Goal: Communication & Community: Answer question/provide support

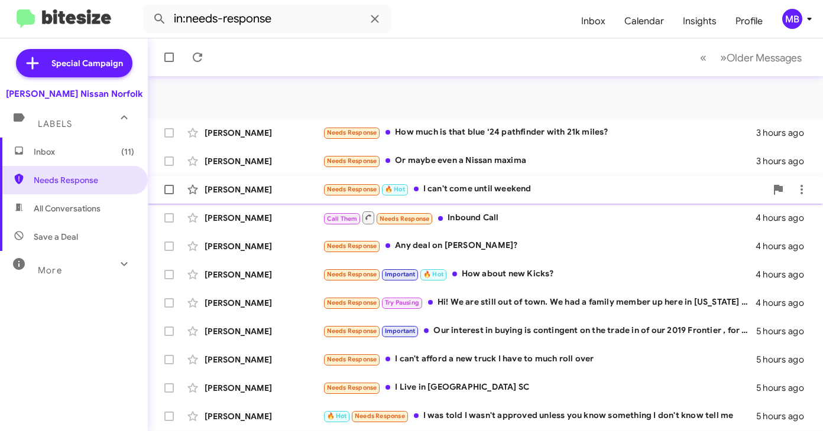
scroll to position [42, 0]
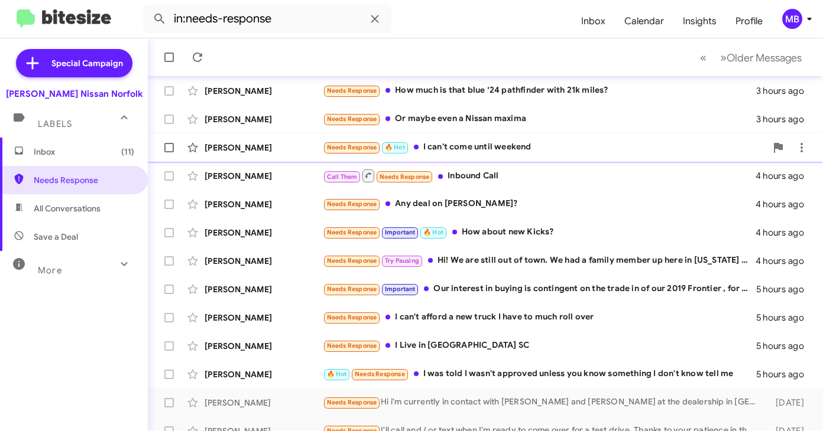
click at [505, 158] on div "[PERSON_NAME] Needs Response 🔥 Hot I can't come until weekend 4 hours ago" at bounding box center [485, 148] width 656 height 24
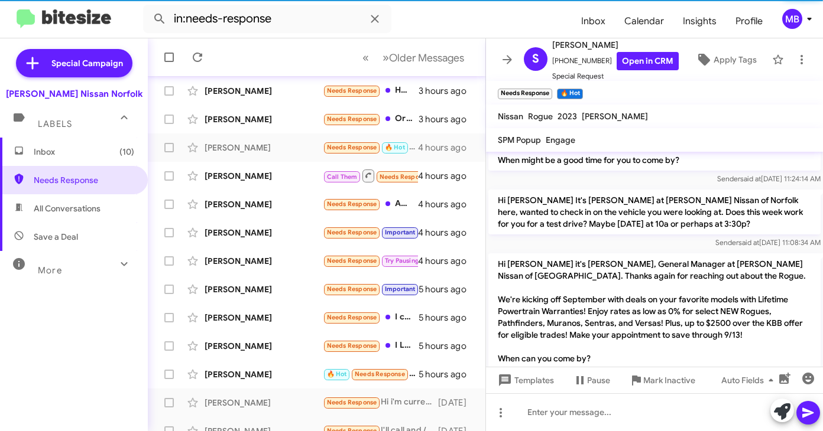
scroll to position [158, 0]
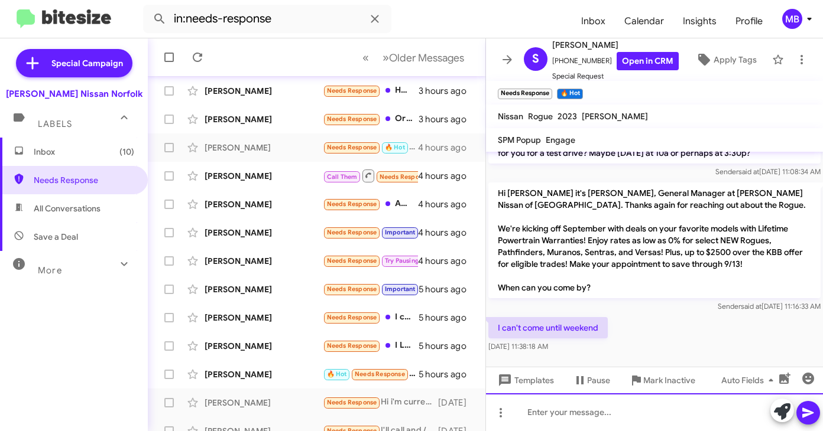
click at [590, 407] on div at bounding box center [654, 413] width 337 height 38
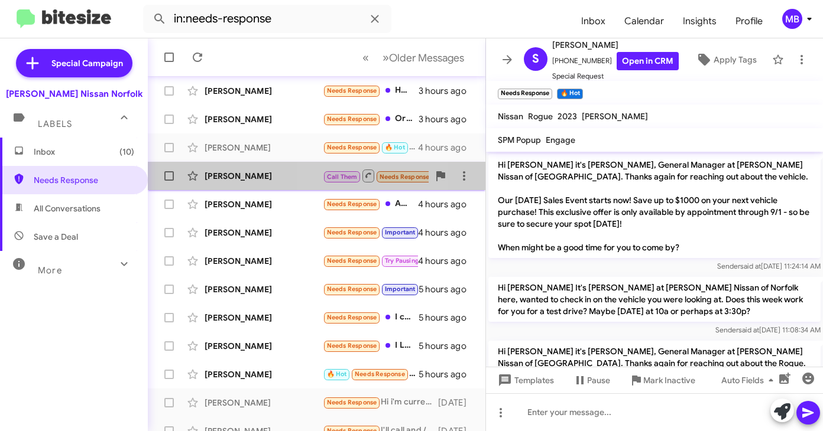
click at [374, 185] on div "[PERSON_NAME] Call Them Needs Response Inbound Call 4 hours ago" at bounding box center [316, 176] width 319 height 24
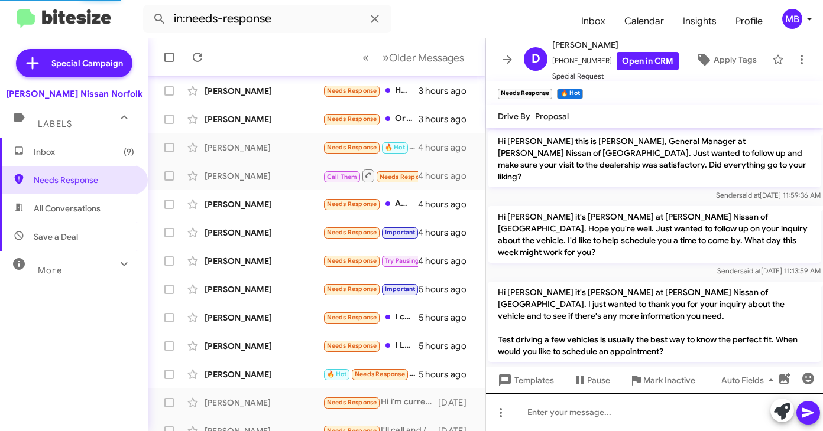
scroll to position [299, 0]
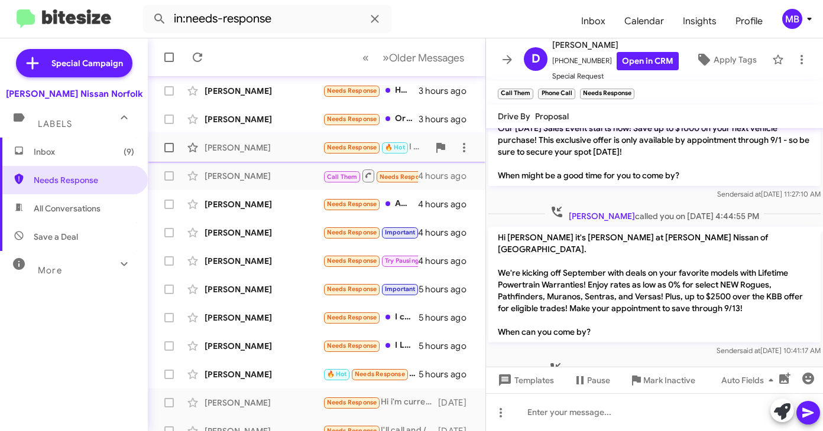
click at [368, 150] on span "Needs Response" at bounding box center [352, 148] width 50 height 8
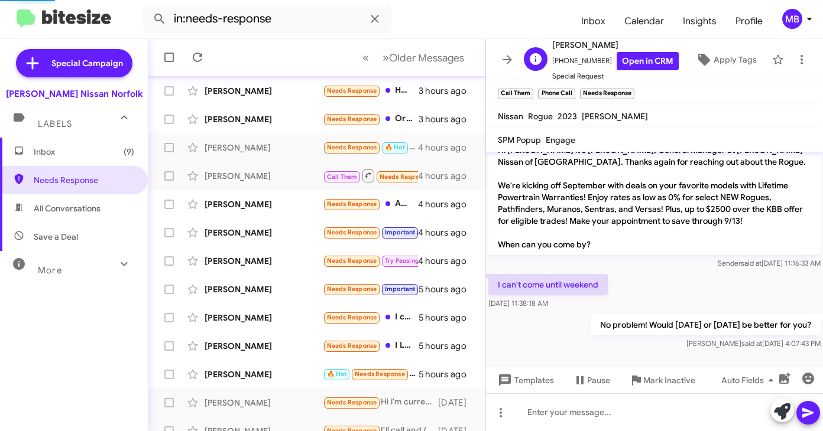
scroll to position [201, 0]
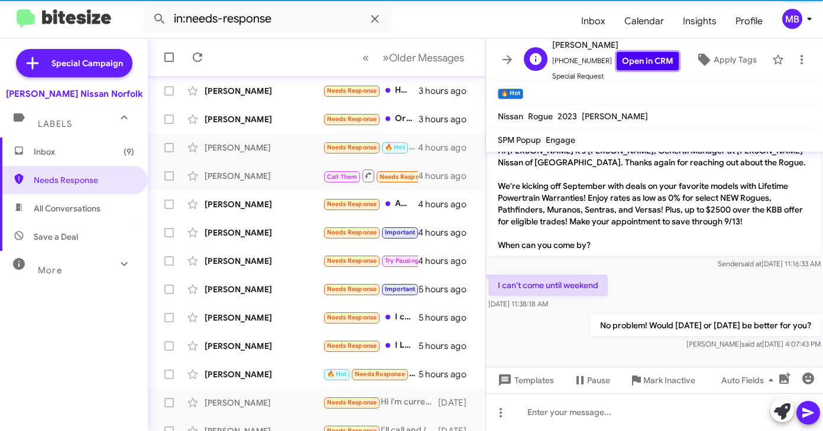
click at [644, 56] on link "Open in CRM" at bounding box center [647, 61] width 62 height 18
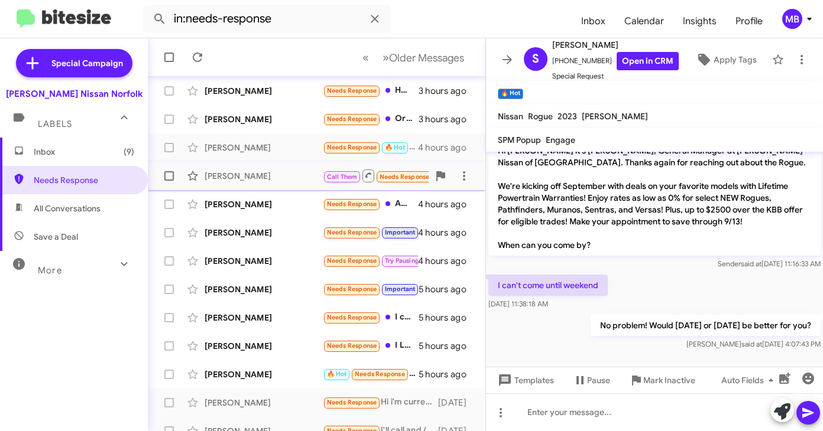
click at [314, 178] on div "[PERSON_NAME]" at bounding box center [263, 176] width 118 height 12
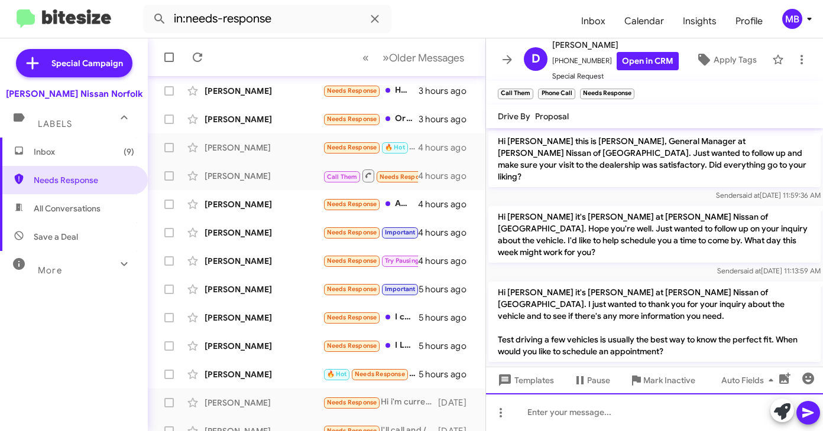
click at [534, 405] on div at bounding box center [654, 413] width 337 height 38
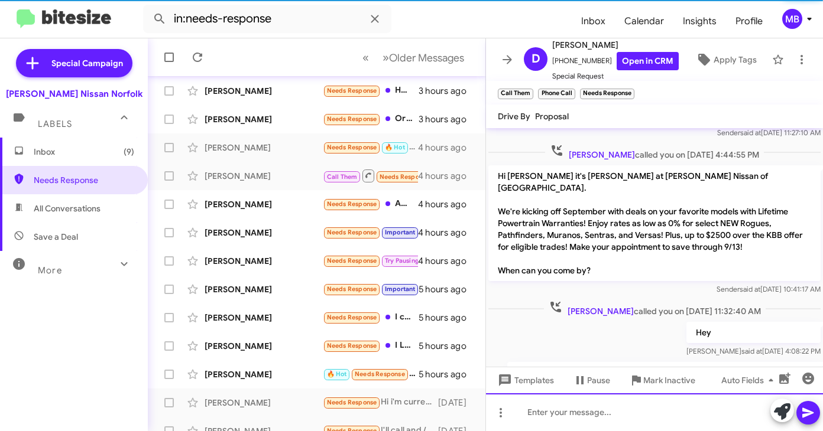
scroll to position [385, 0]
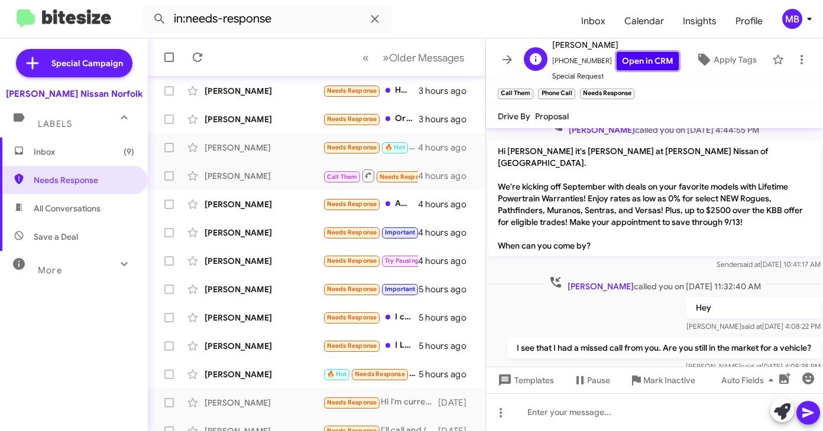
click at [647, 60] on link "Open in CRM" at bounding box center [647, 61] width 62 height 18
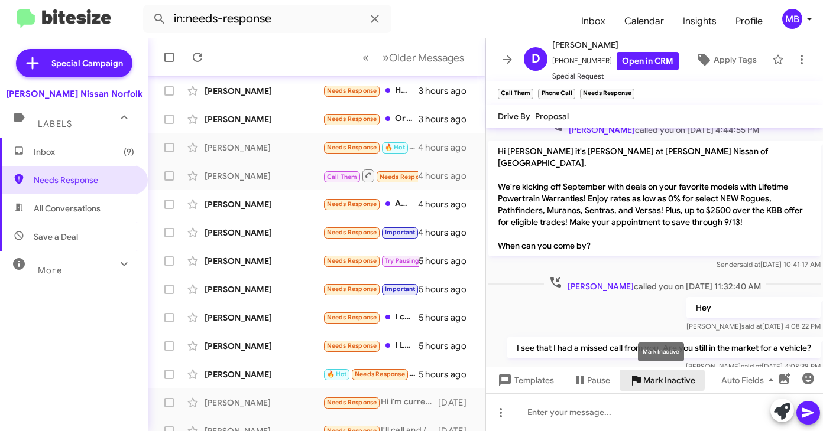
click at [657, 378] on span "Mark Inactive" at bounding box center [669, 380] width 52 height 21
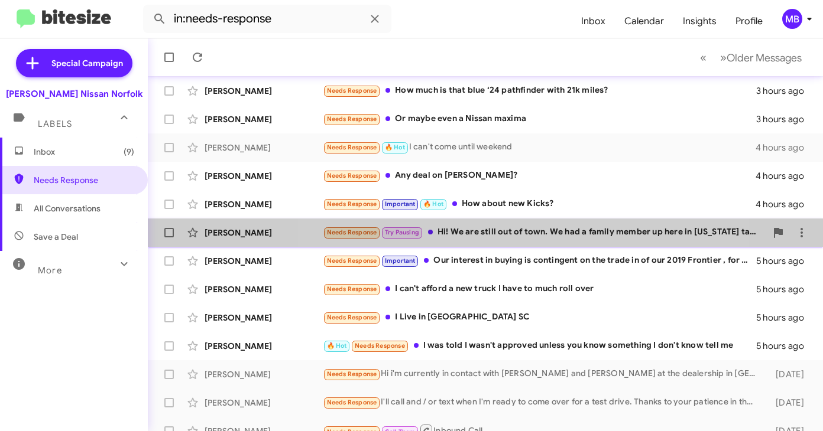
click at [488, 236] on div "Needs Response Try Pausing Hi! We are still out of town. We had a family member…" at bounding box center [544, 233] width 443 height 14
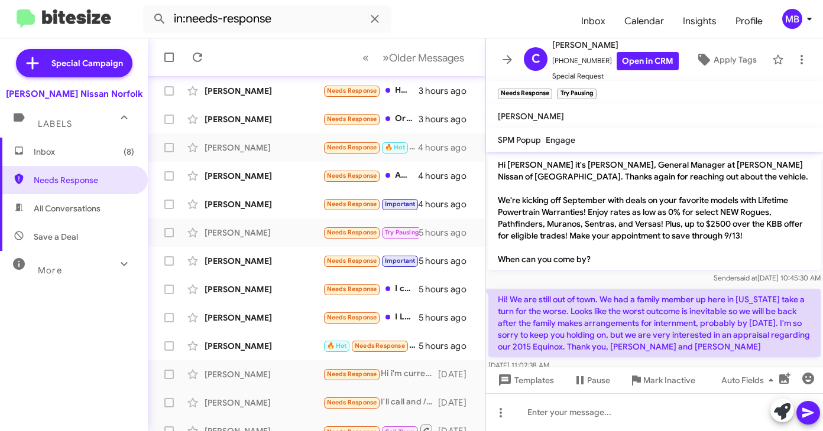
scroll to position [13, 0]
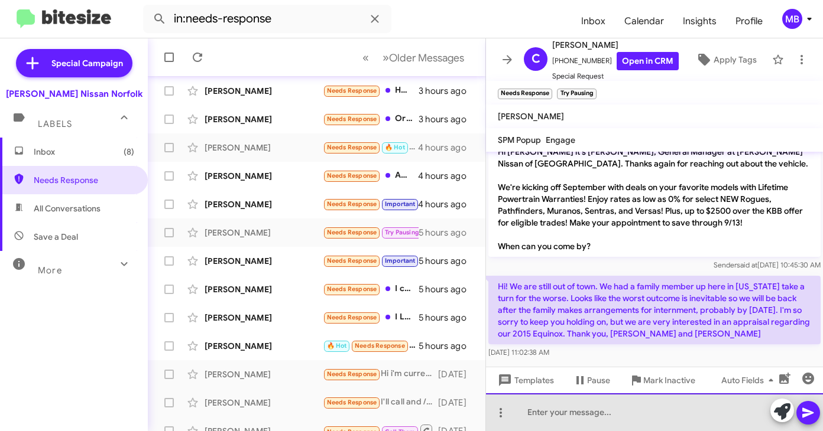
click at [580, 409] on div at bounding box center [654, 413] width 337 height 38
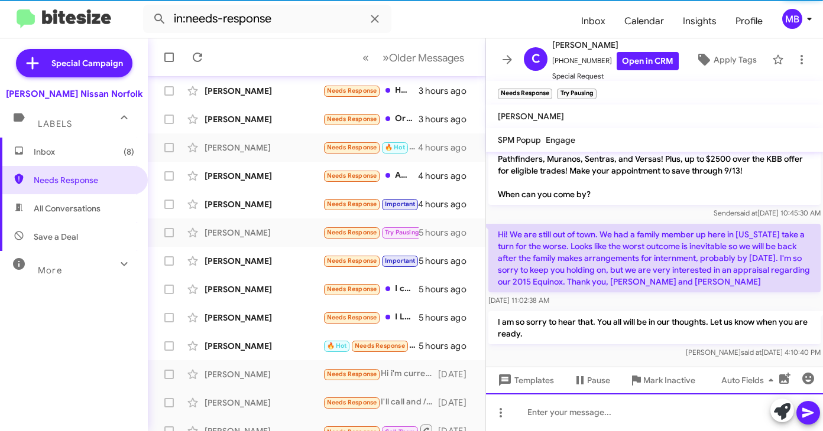
scroll to position [68, 0]
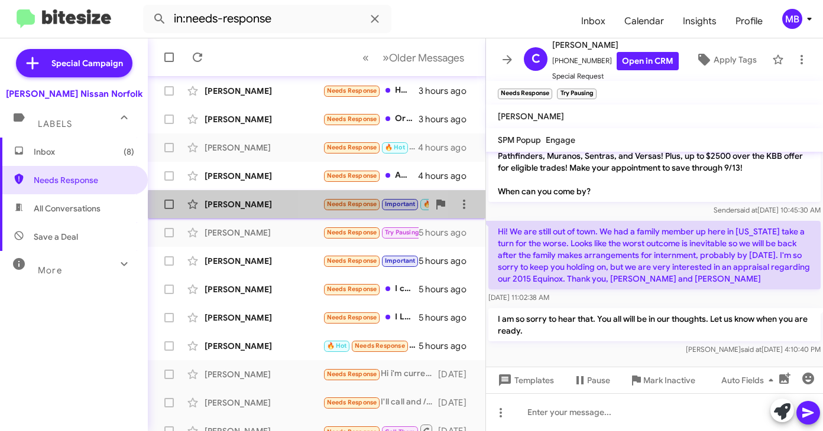
click at [366, 209] on small "Needs Response" at bounding box center [352, 204] width 56 height 11
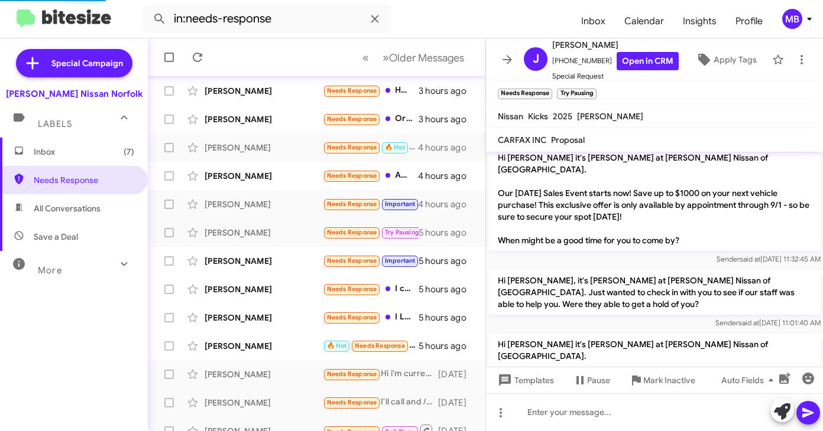
scroll to position [199, 0]
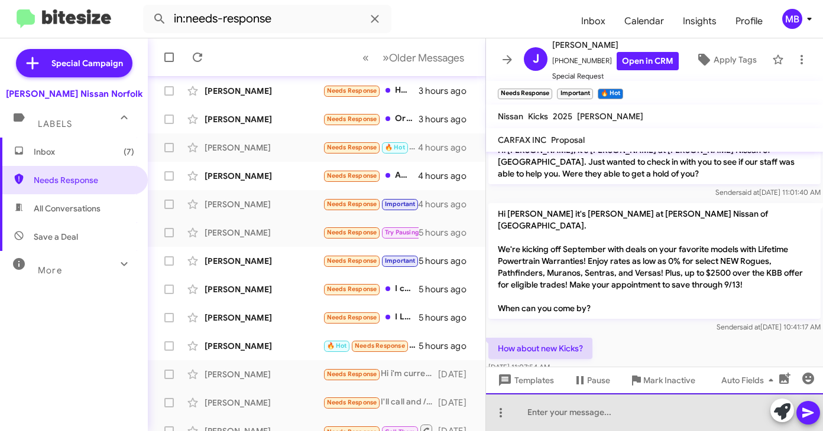
click at [599, 414] on div at bounding box center [654, 413] width 337 height 38
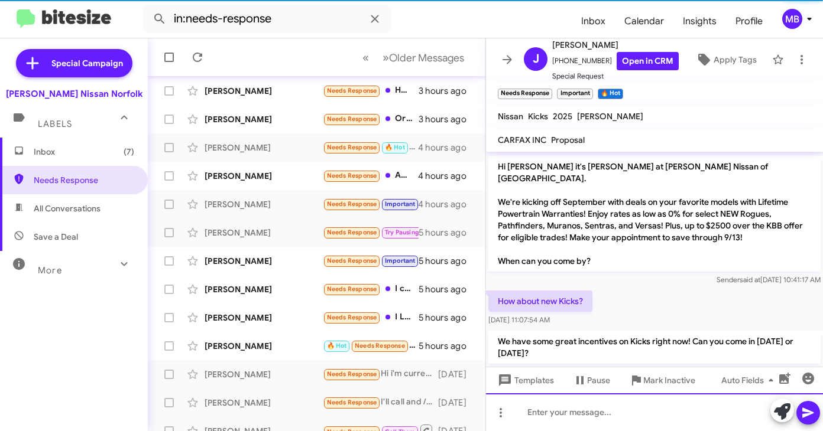
scroll to position [421, 0]
